Goal: Task Accomplishment & Management: Manage account settings

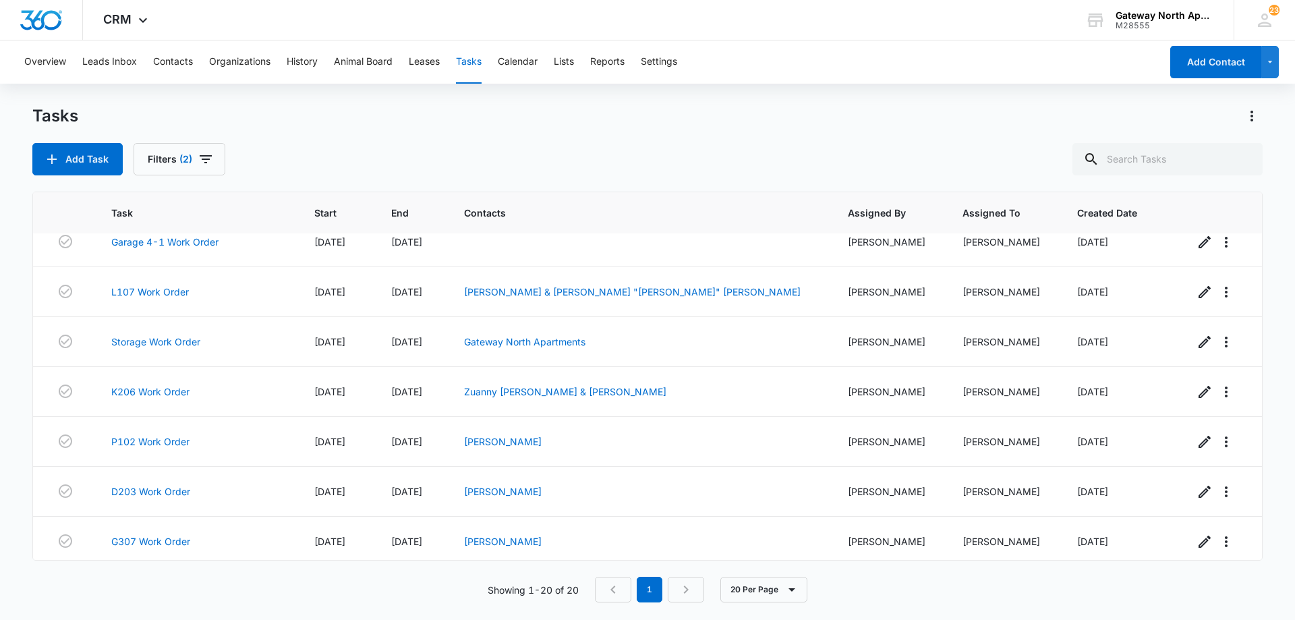
scroll to position [672, 0]
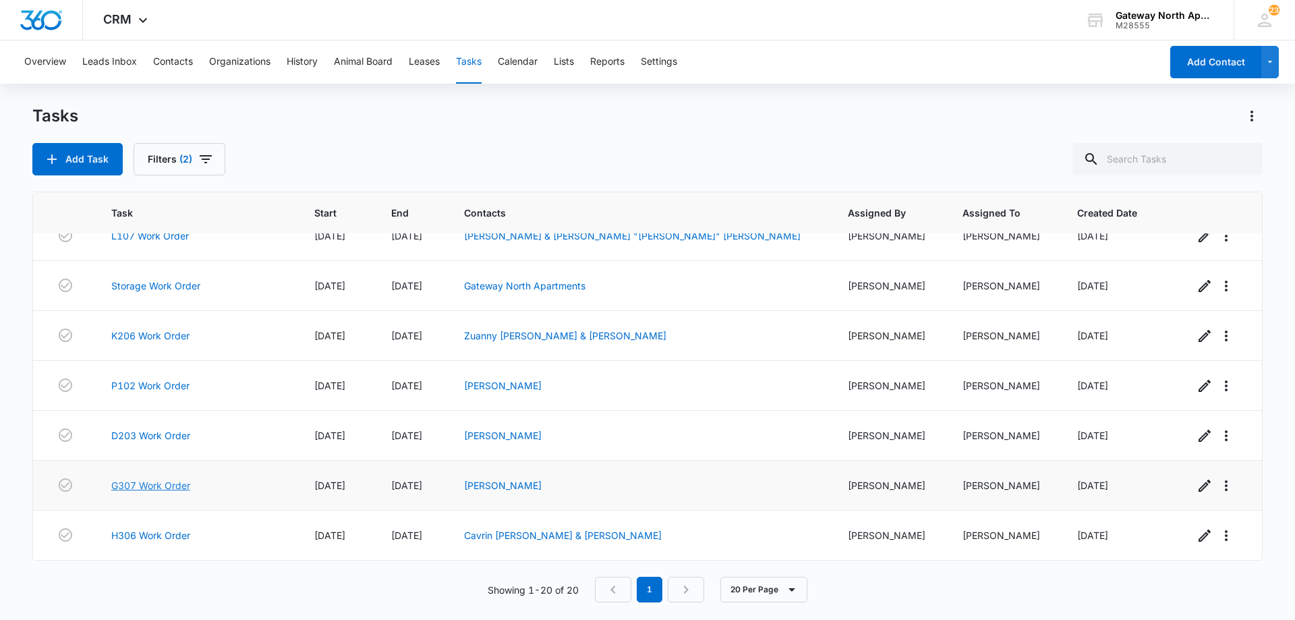
click at [168, 486] on link "G307 Work Order" at bounding box center [150, 485] width 79 height 14
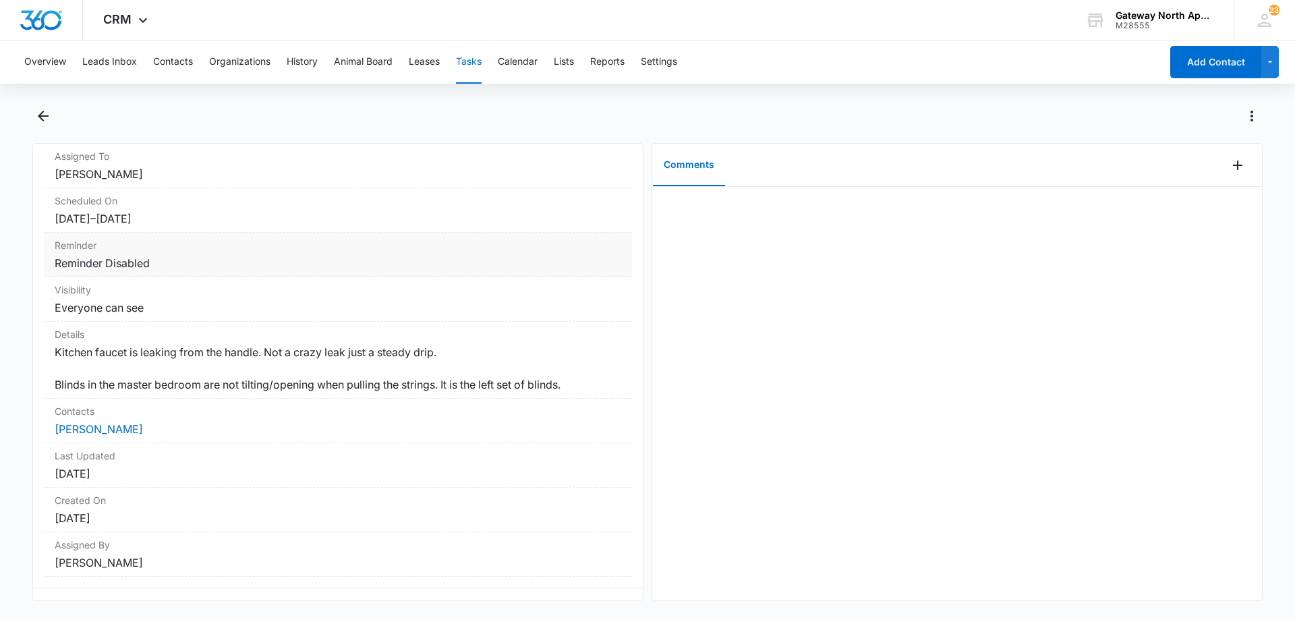
scroll to position [135, 0]
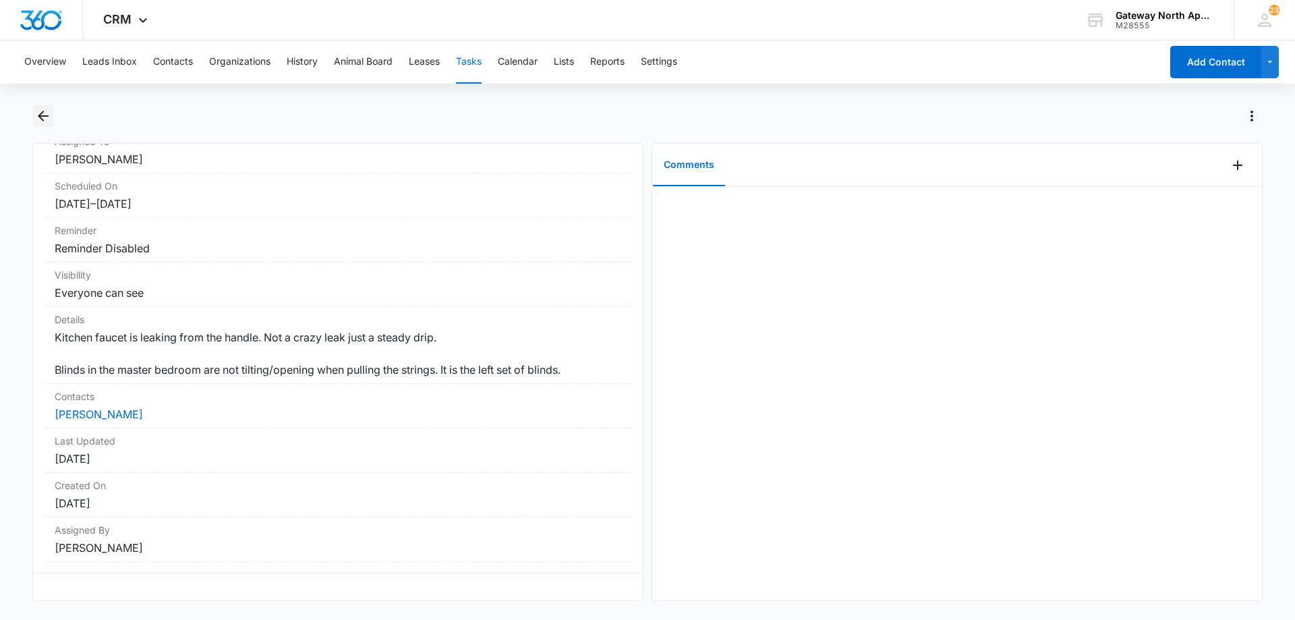
click at [45, 115] on icon "Back" at bounding box center [43, 116] width 16 height 16
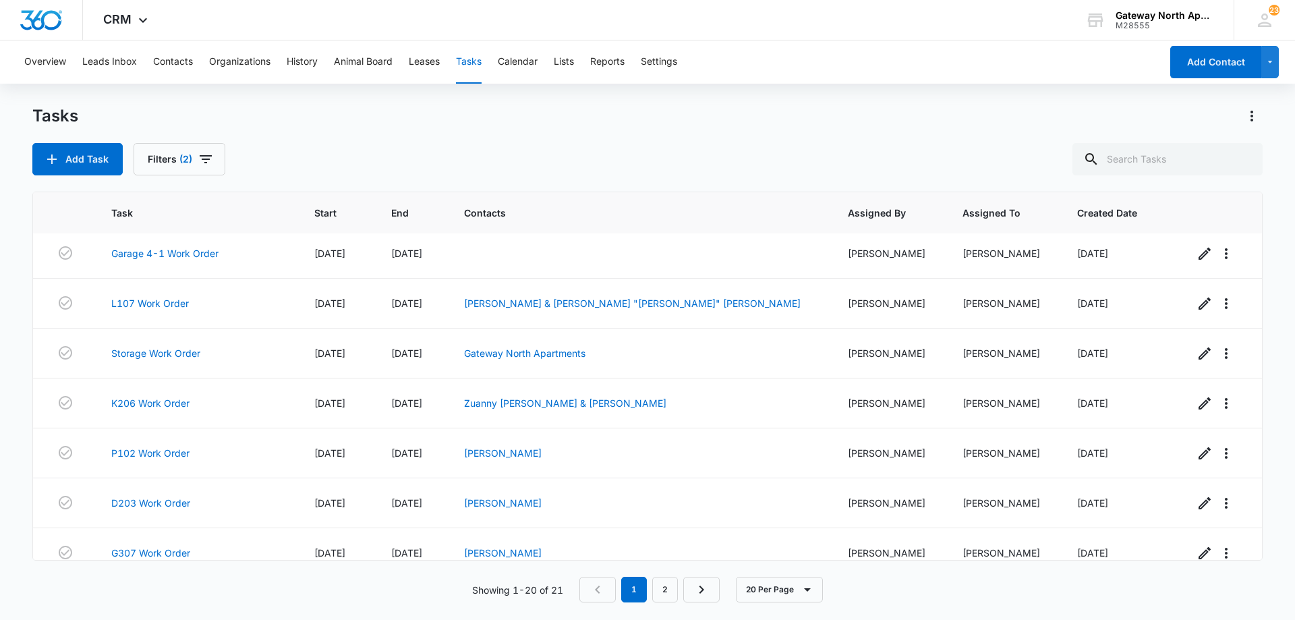
scroll to position [537, 0]
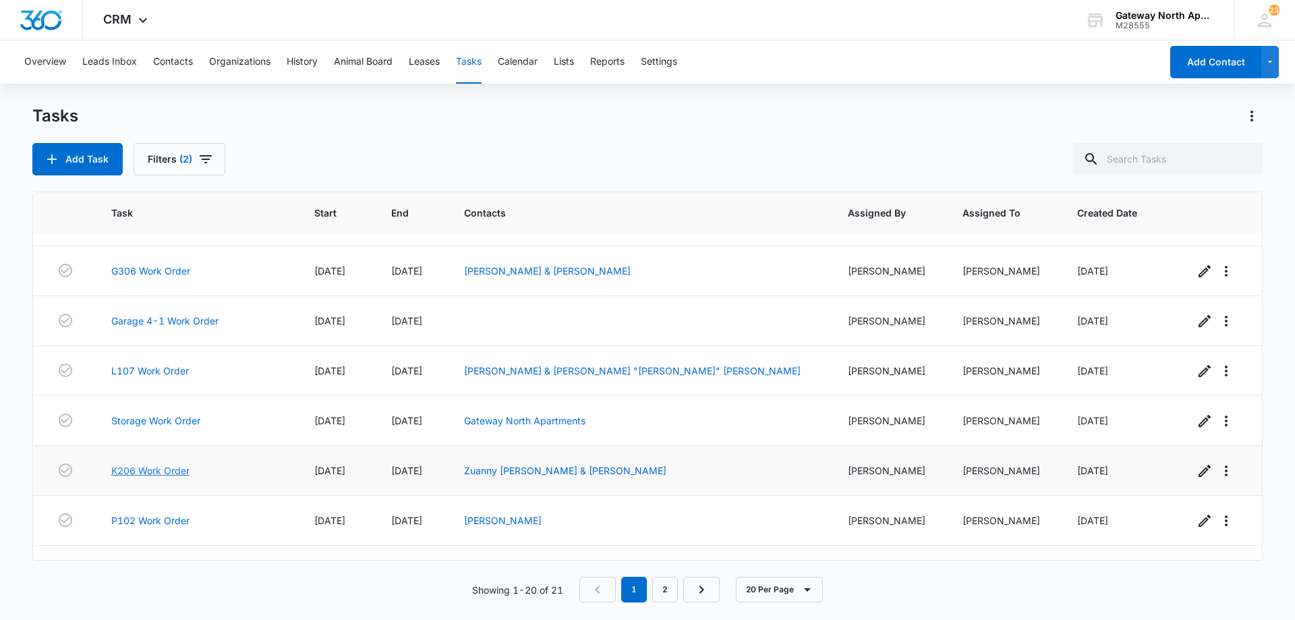
click at [175, 472] on link "K206 Work Order" at bounding box center [150, 470] width 78 height 14
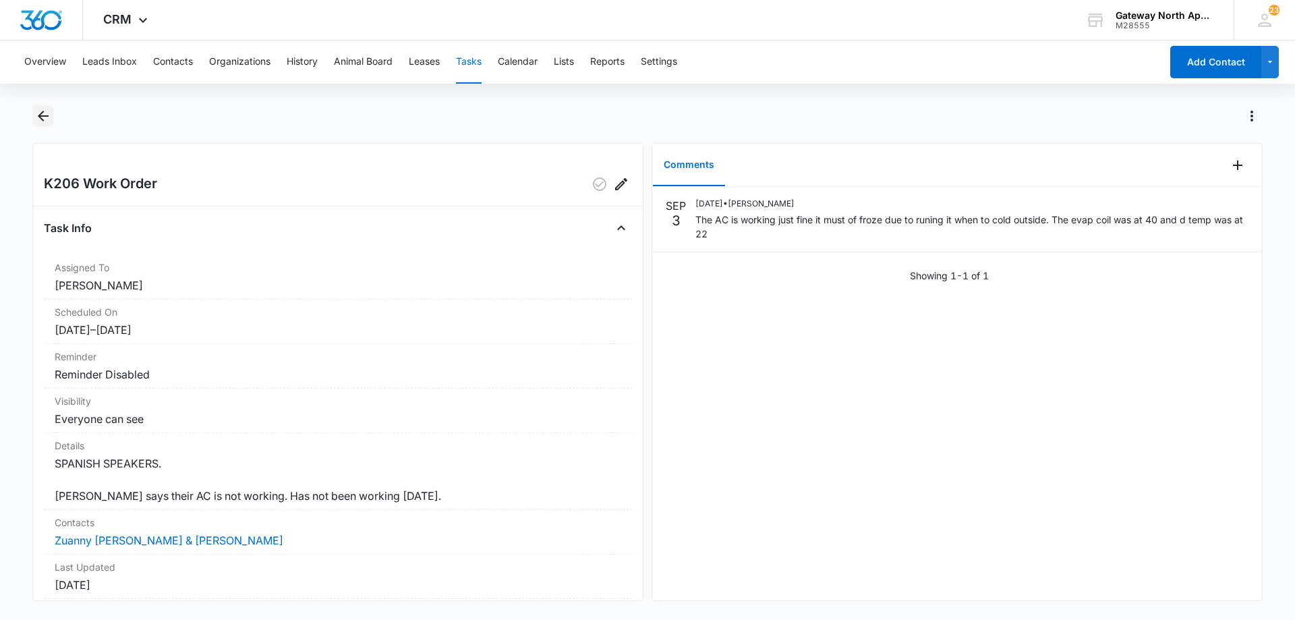
click at [42, 116] on icon "Back" at bounding box center [43, 116] width 11 height 11
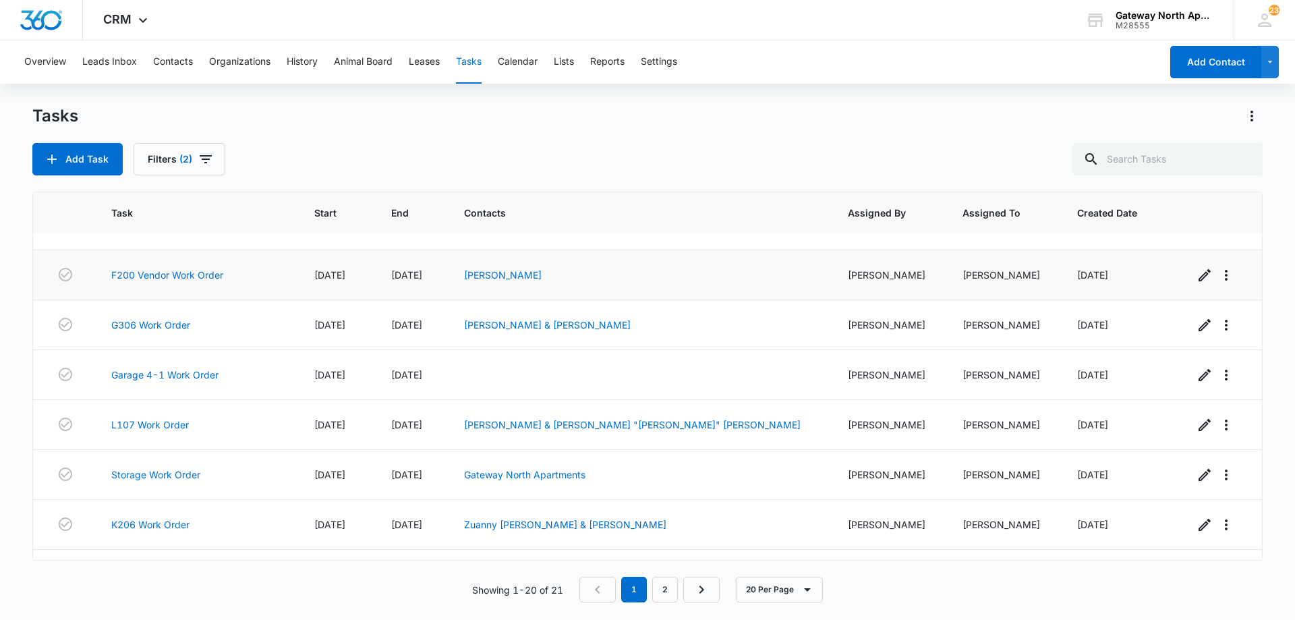
scroll to position [672, 0]
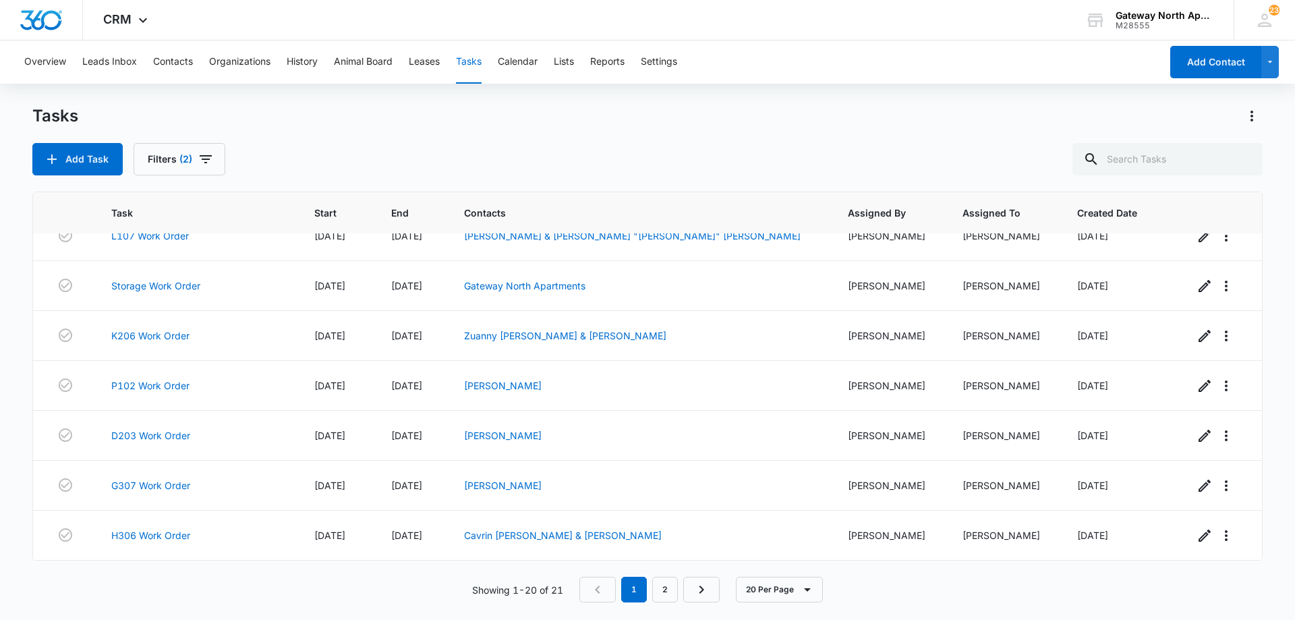
click at [579, 152] on div "Add Task Filters (2)" at bounding box center [647, 159] width 1230 height 32
